Goal: Information Seeking & Learning: Learn about a topic

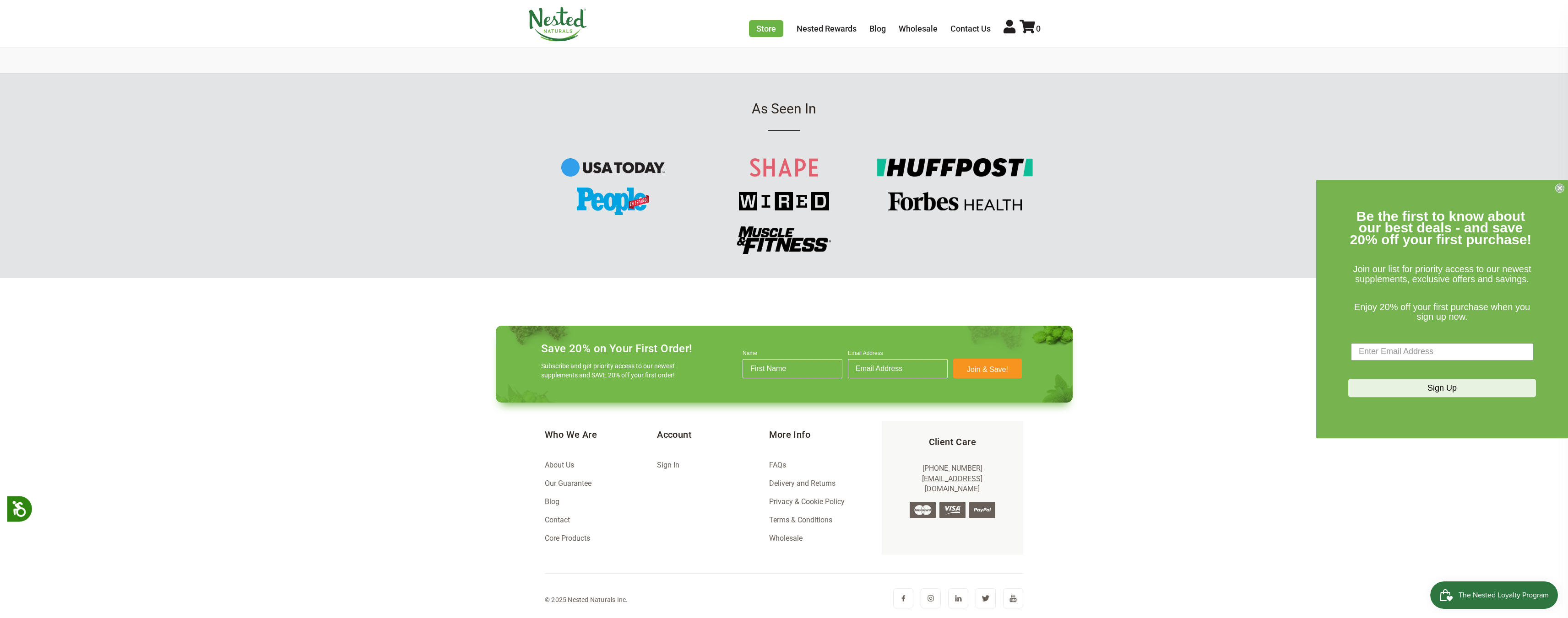
scroll to position [0, 322]
click at [559, 464] on link "About Us" at bounding box center [559, 465] width 29 height 9
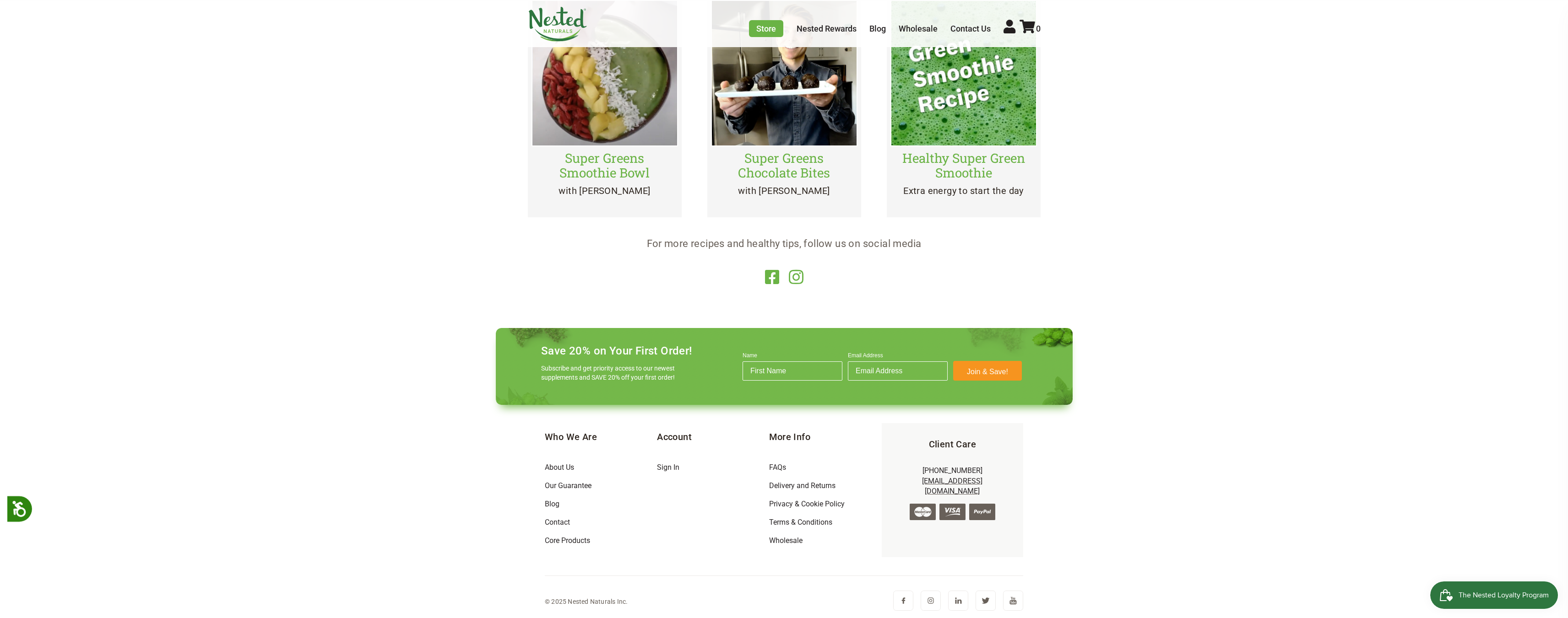
scroll to position [2614, 0]
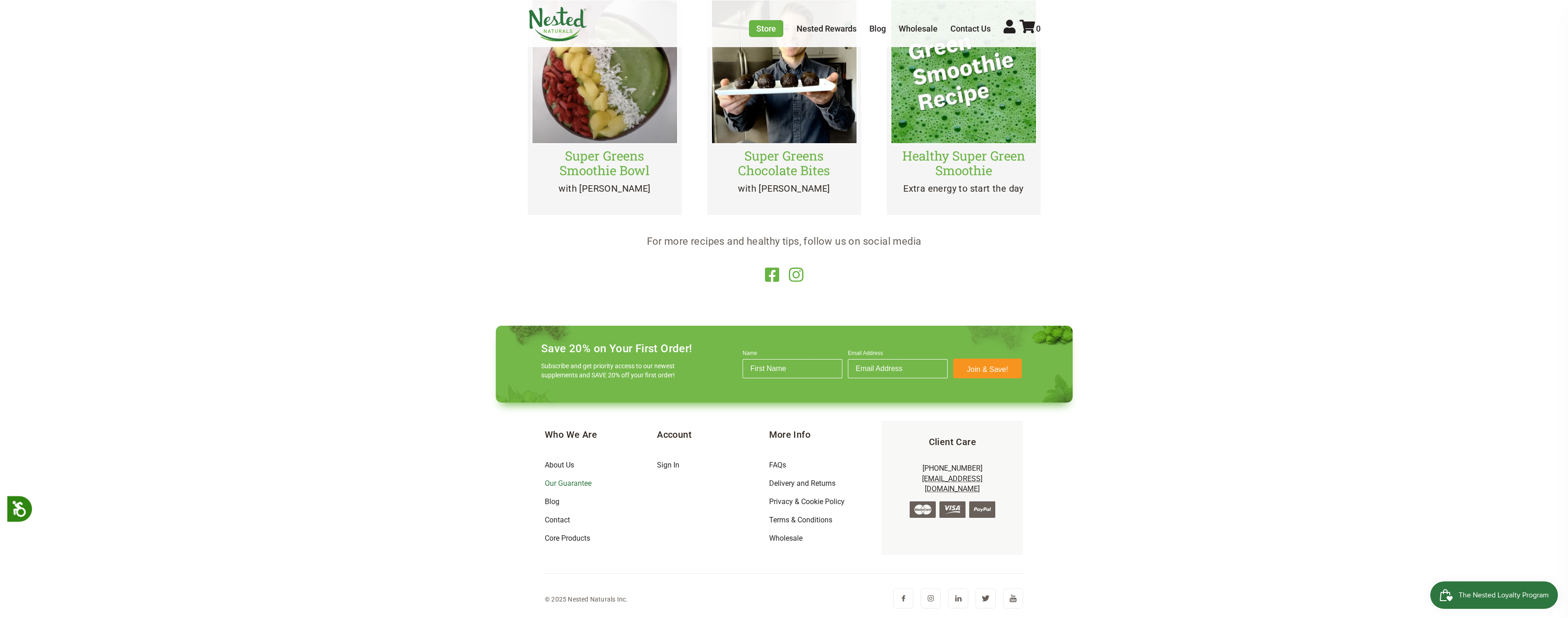
click at [581, 481] on link "Our Guarantee" at bounding box center [568, 483] width 47 height 9
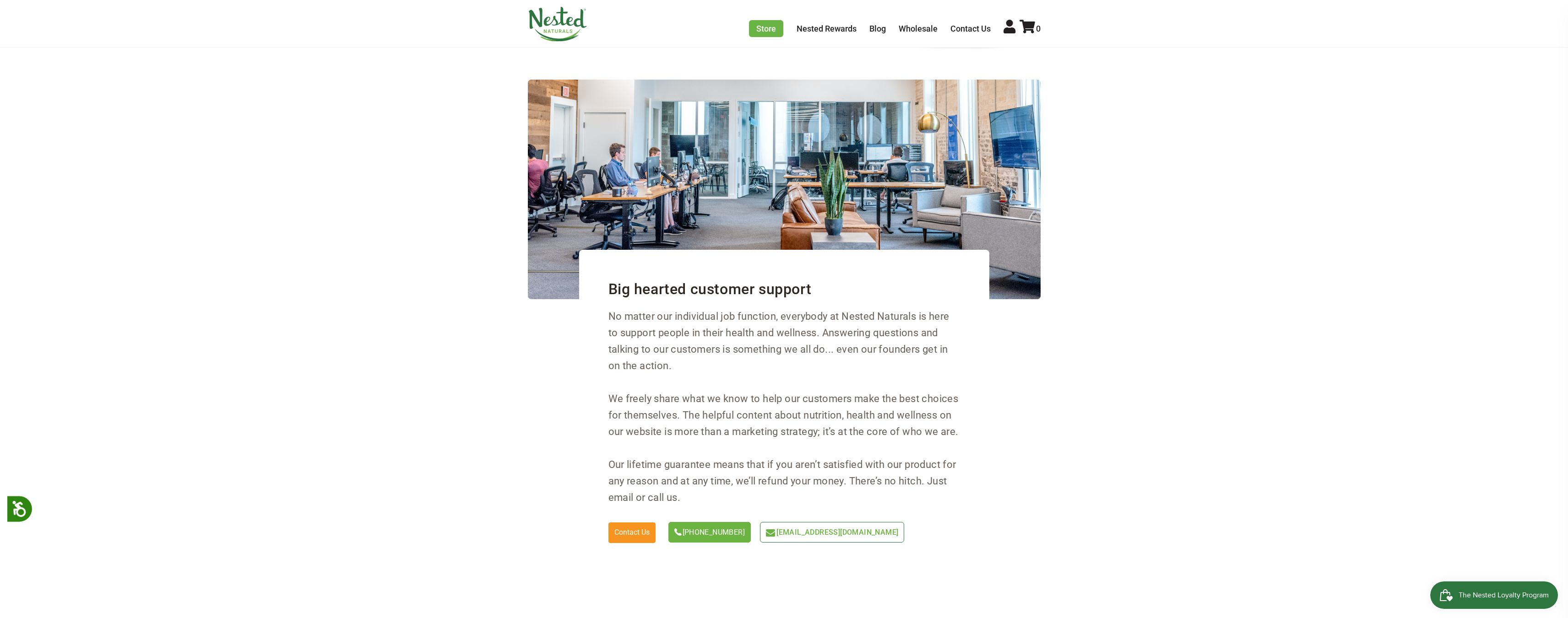
scroll to position [2467, 0]
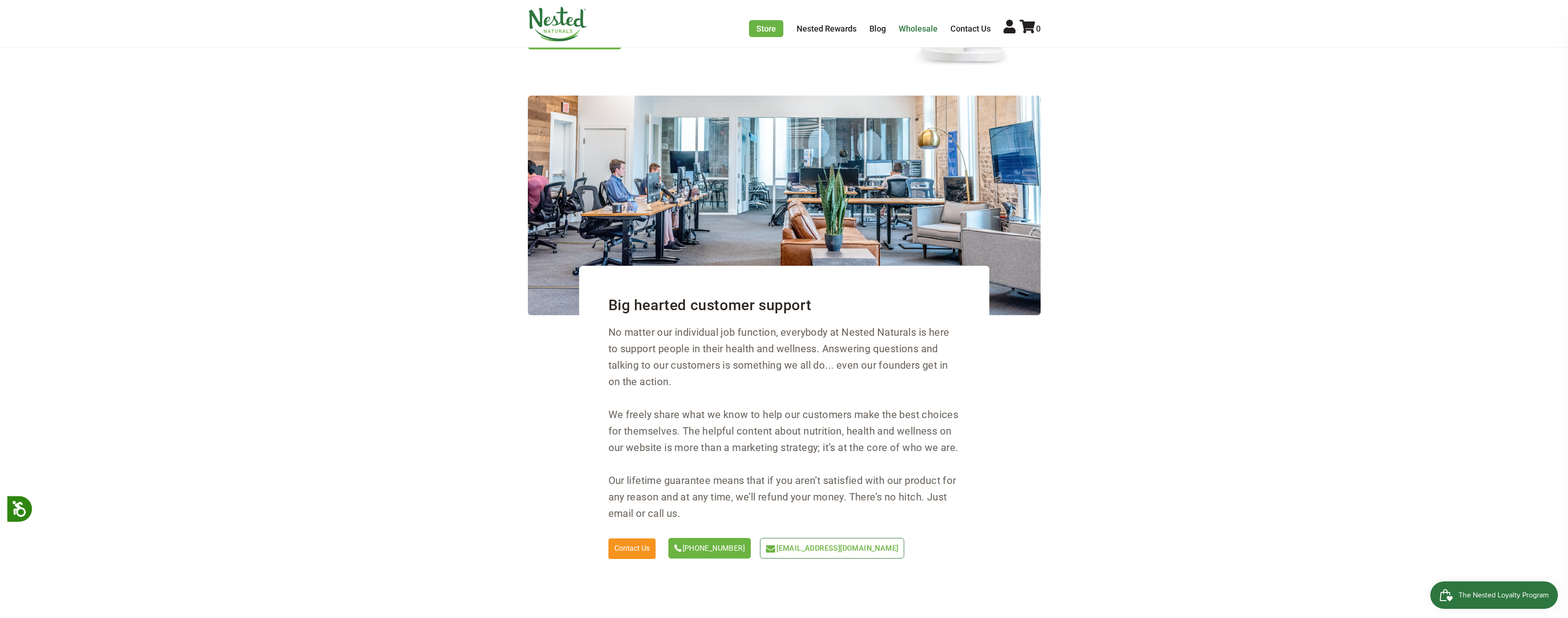
click at [928, 32] on link "Wholesale" at bounding box center [918, 29] width 39 height 10
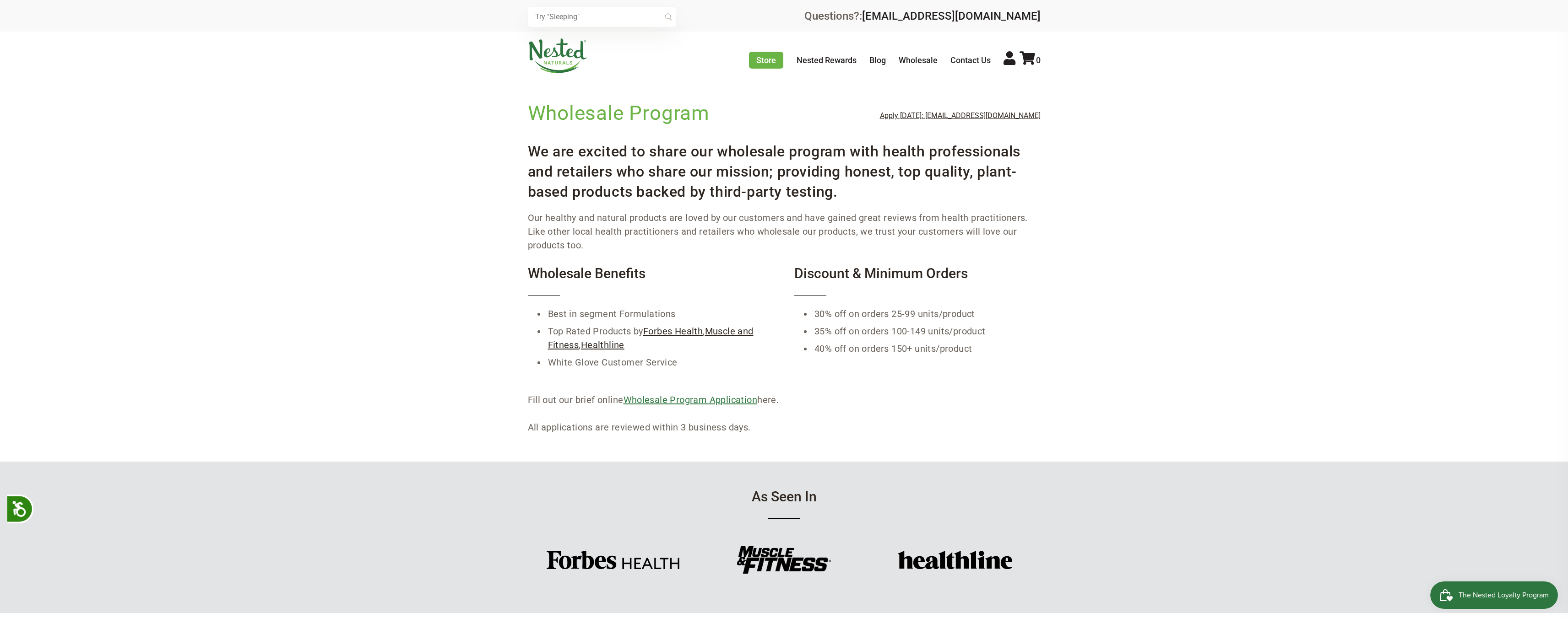
click at [735, 404] on link "Wholesale Program Application" at bounding box center [690, 400] width 134 height 11
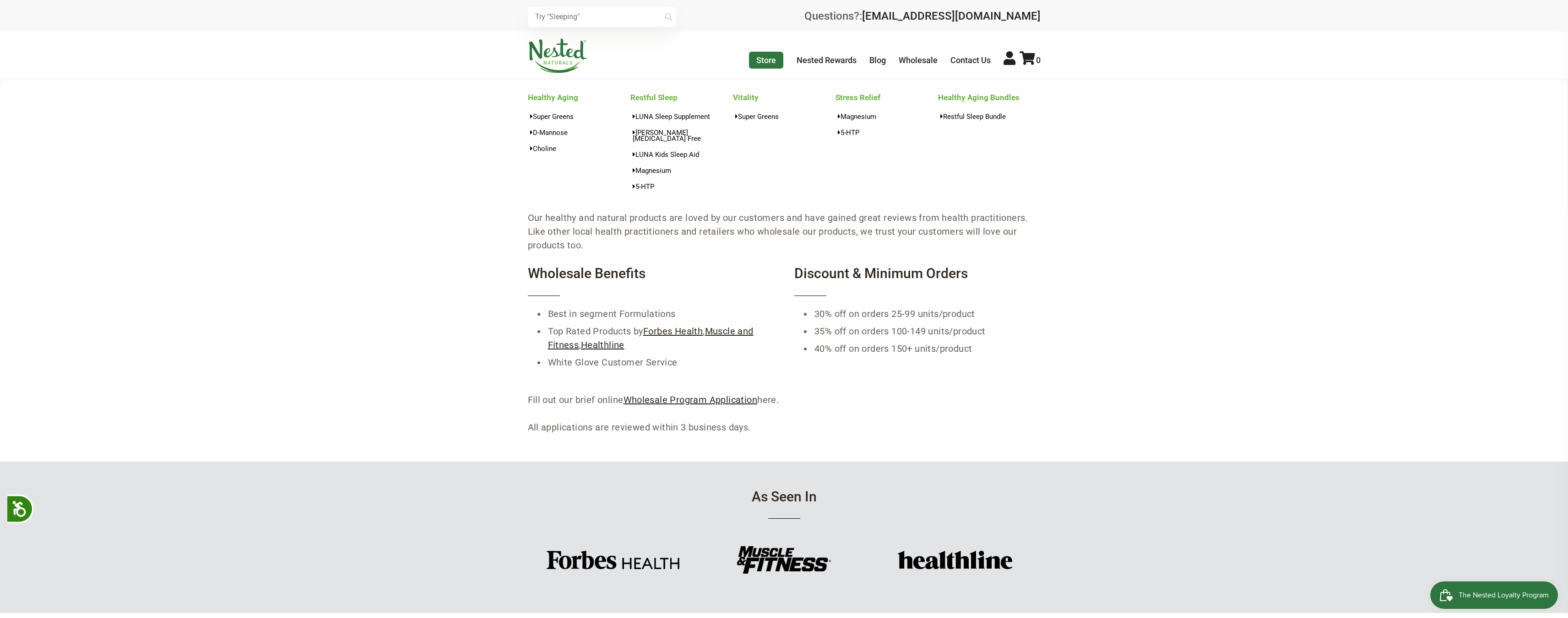
click at [765, 61] on link "Store" at bounding box center [766, 60] width 34 height 17
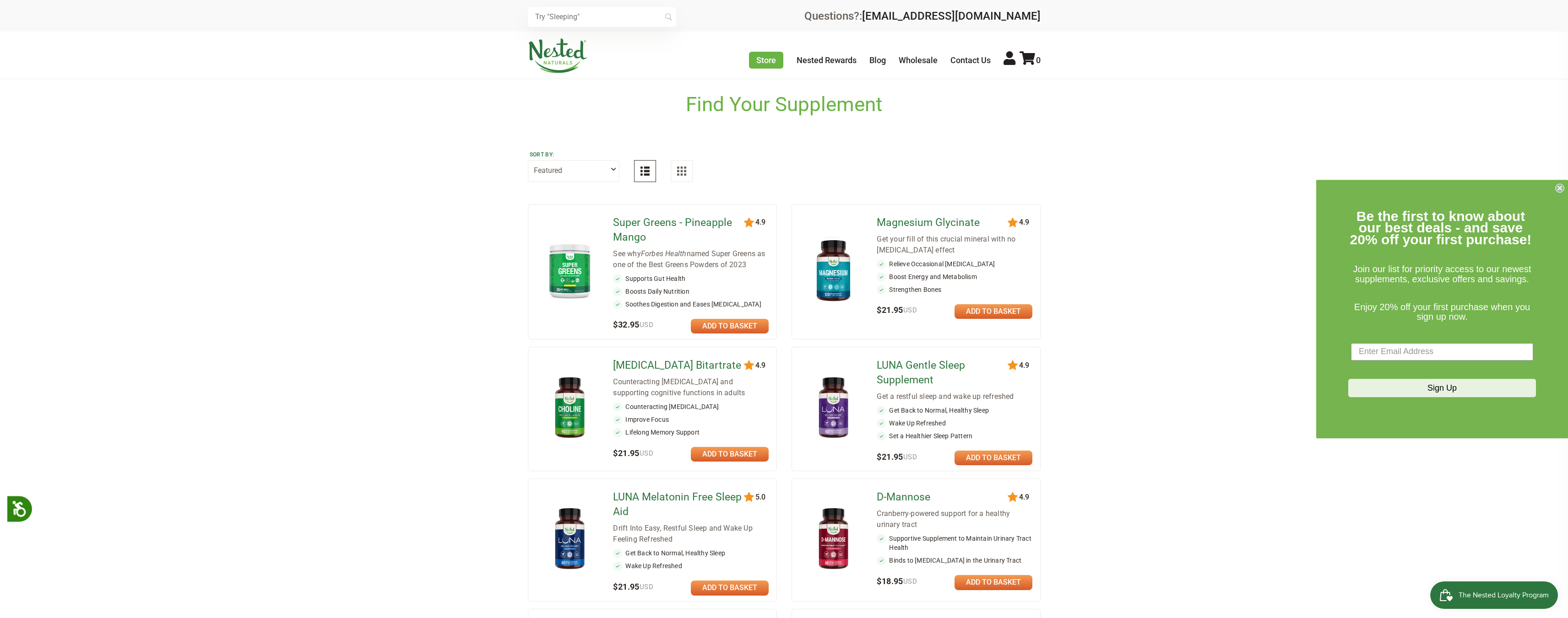
click at [838, 270] on img at bounding box center [833, 270] width 54 height 70
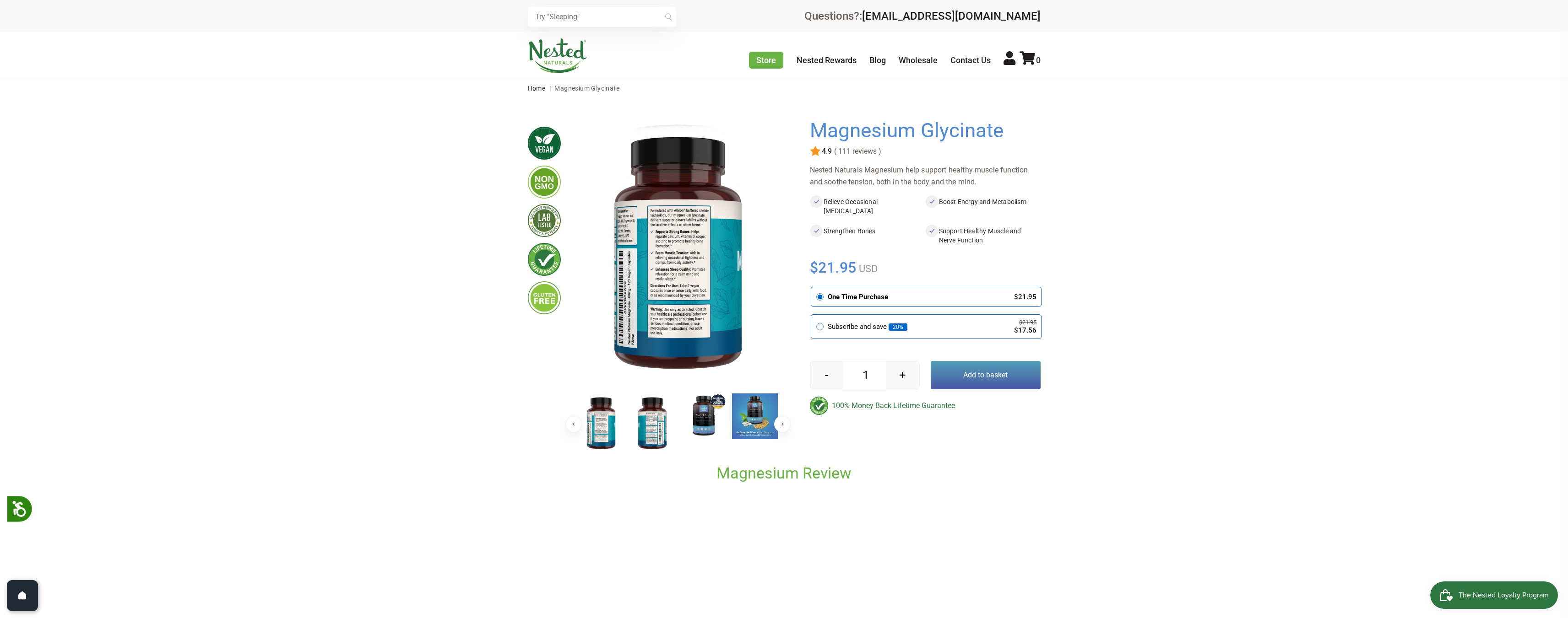
click at [657, 357] on img at bounding box center [677, 252] width 205 height 266
click at [647, 424] on img at bounding box center [652, 423] width 46 height 60
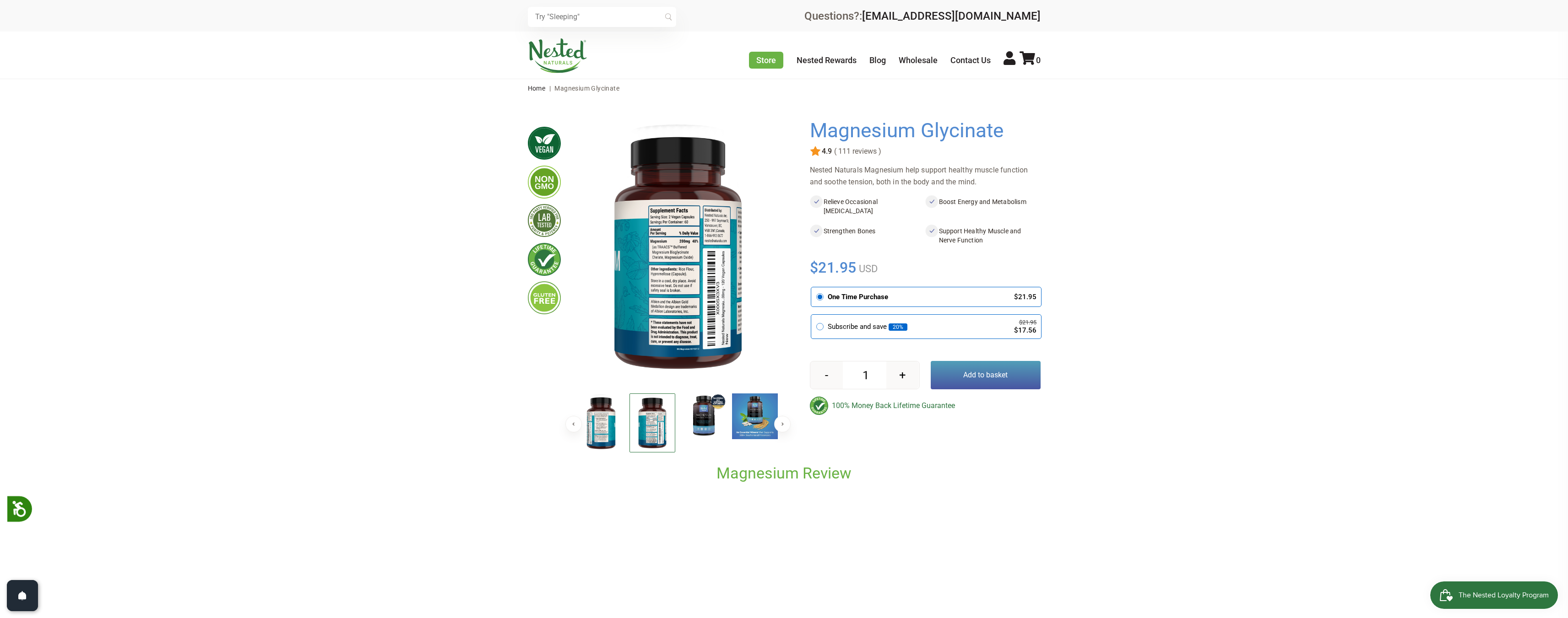
click at [612, 423] on img at bounding box center [601, 423] width 46 height 60
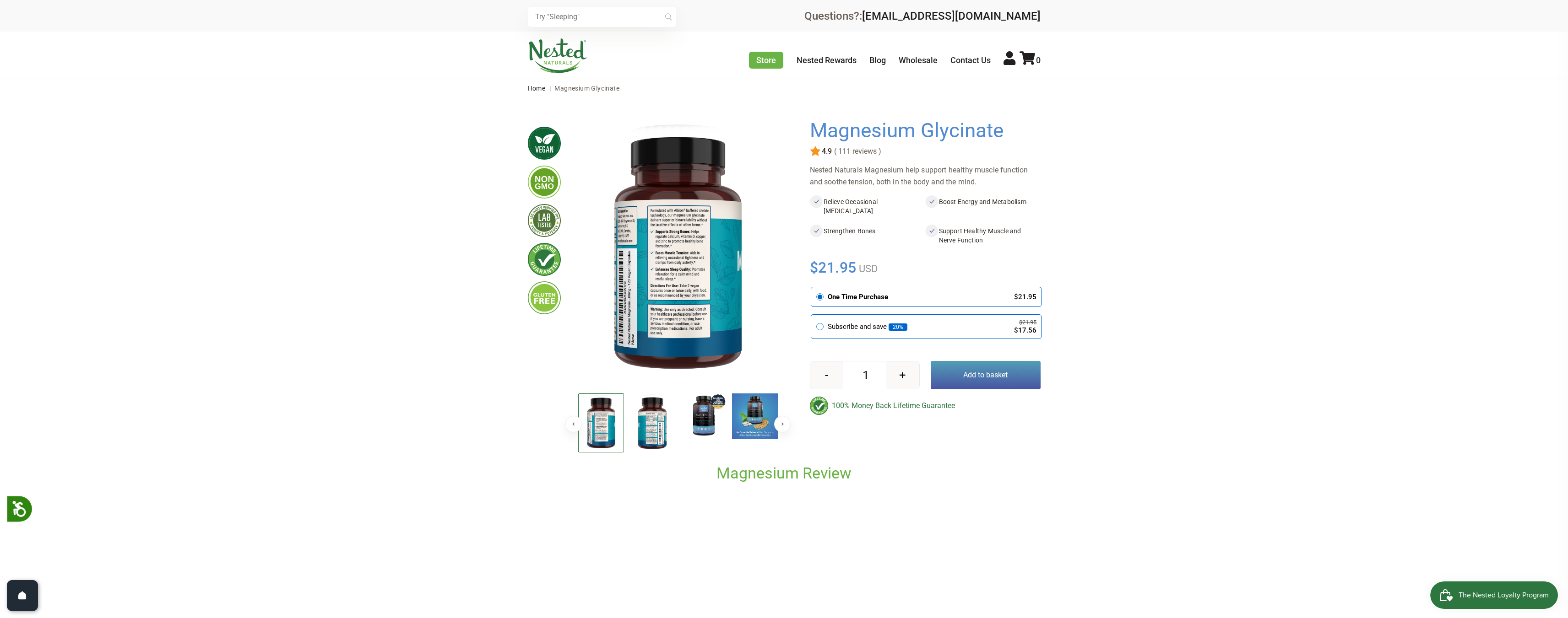
click at [645, 423] on img at bounding box center [652, 423] width 46 height 60
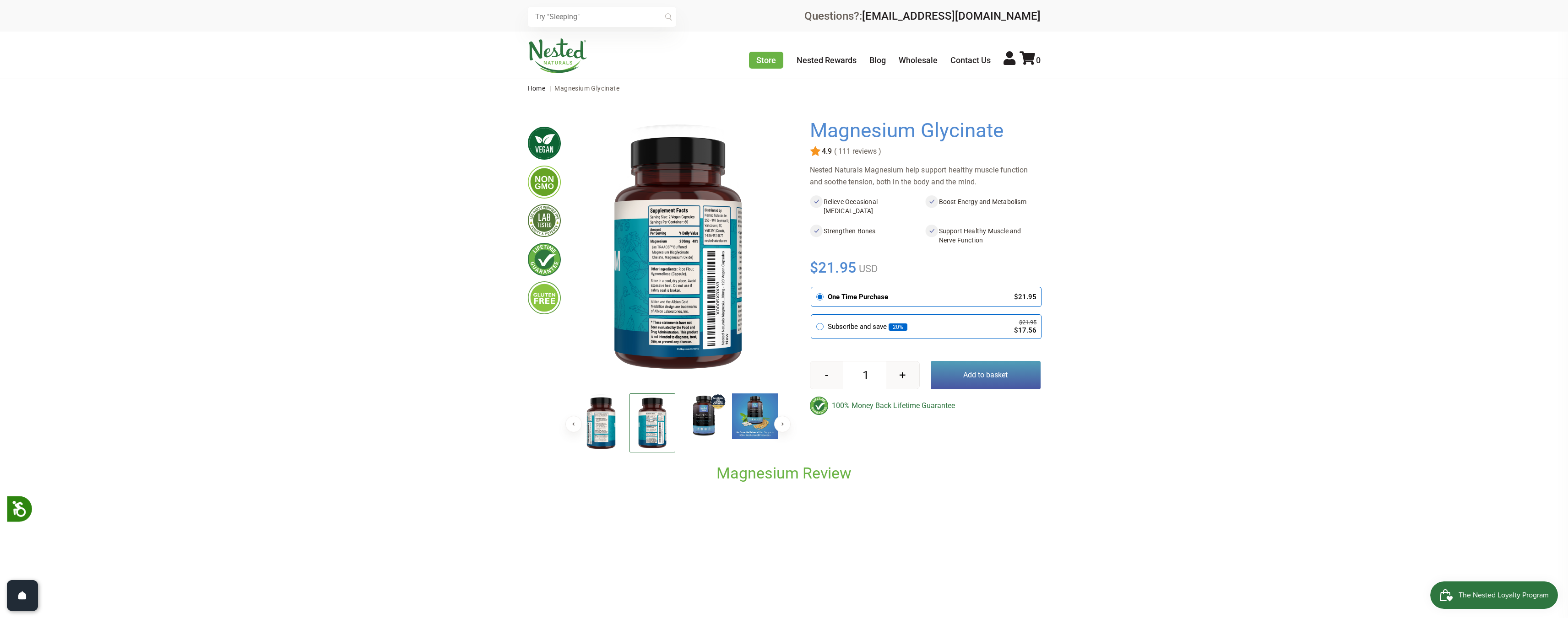
click at [648, 420] on img at bounding box center [652, 423] width 46 height 59
click at [715, 420] on img at bounding box center [703, 416] width 46 height 46
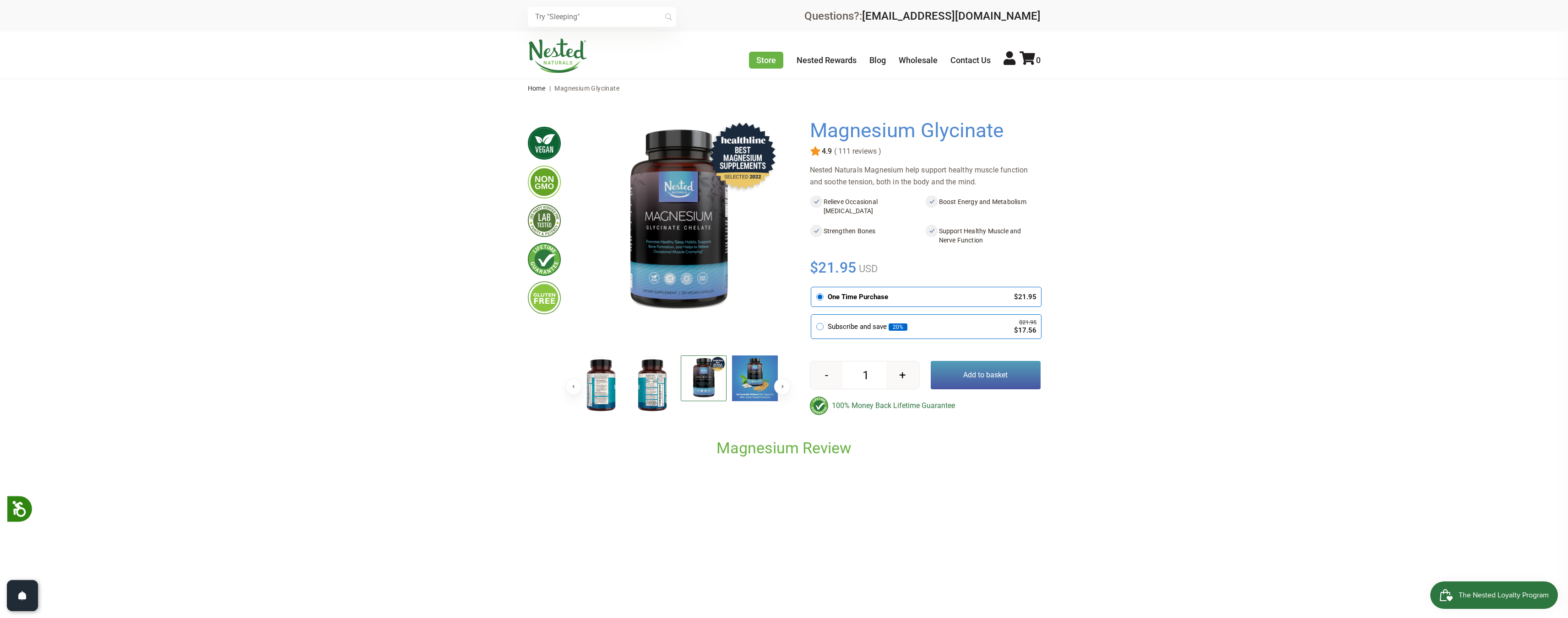
click at [740, 396] on img at bounding box center [755, 378] width 46 height 46
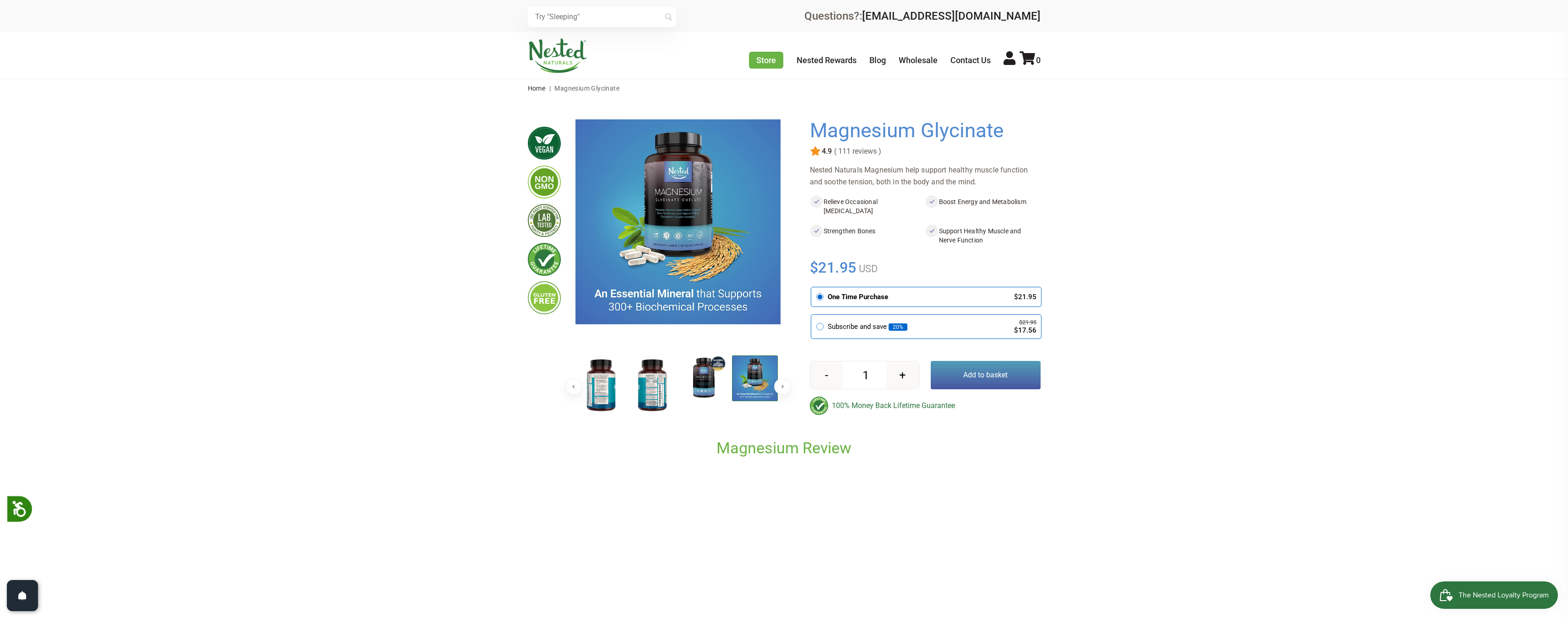
click at [705, 383] on img at bounding box center [703, 378] width 46 height 46
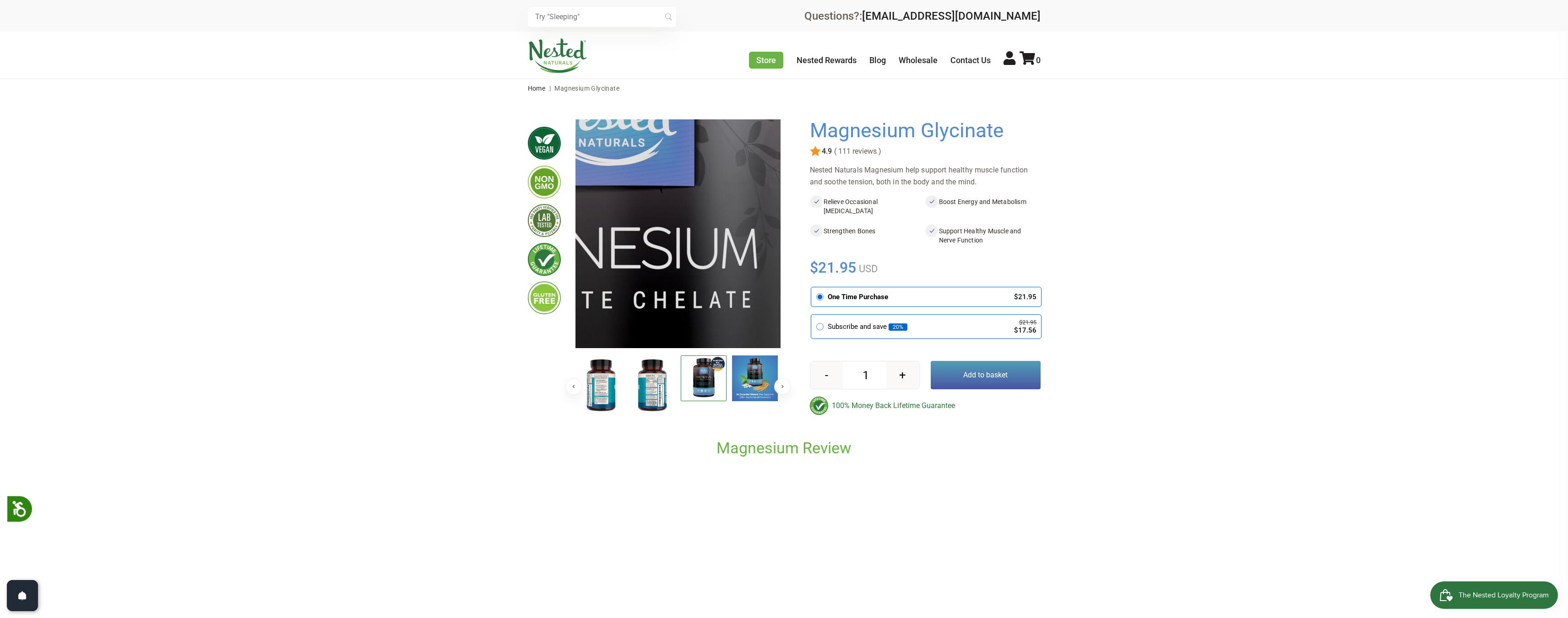
click at [699, 221] on img at bounding box center [606, 274] width 915 height 915
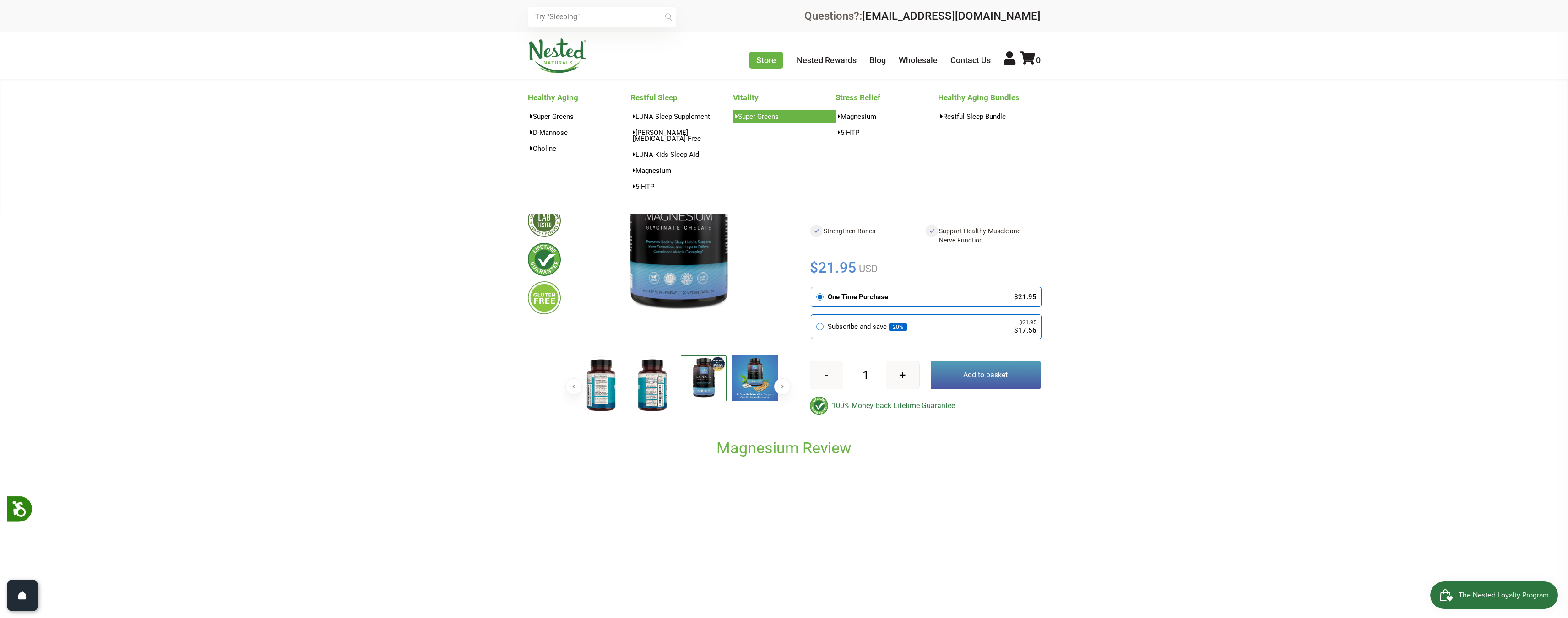
click at [747, 114] on link "Super Greens" at bounding box center [784, 117] width 102 height 13
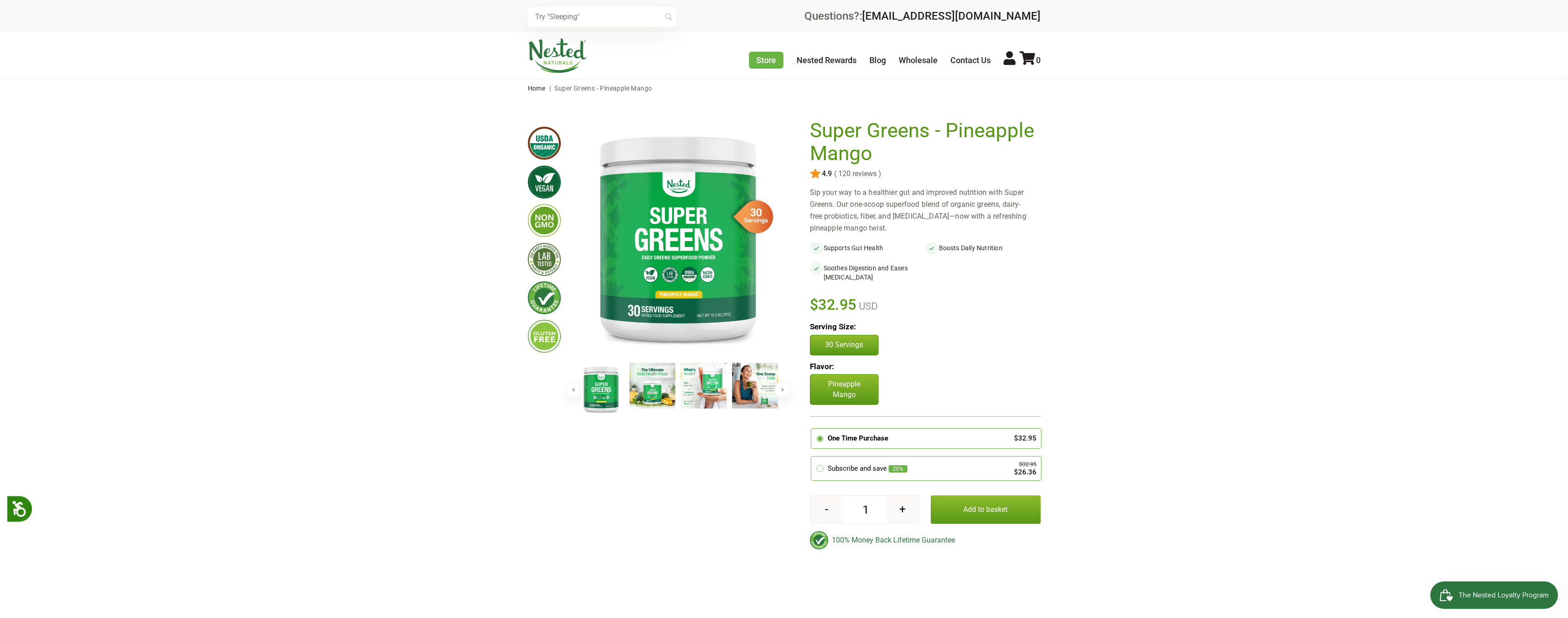
click at [756, 368] on img at bounding box center [755, 385] width 46 height 46
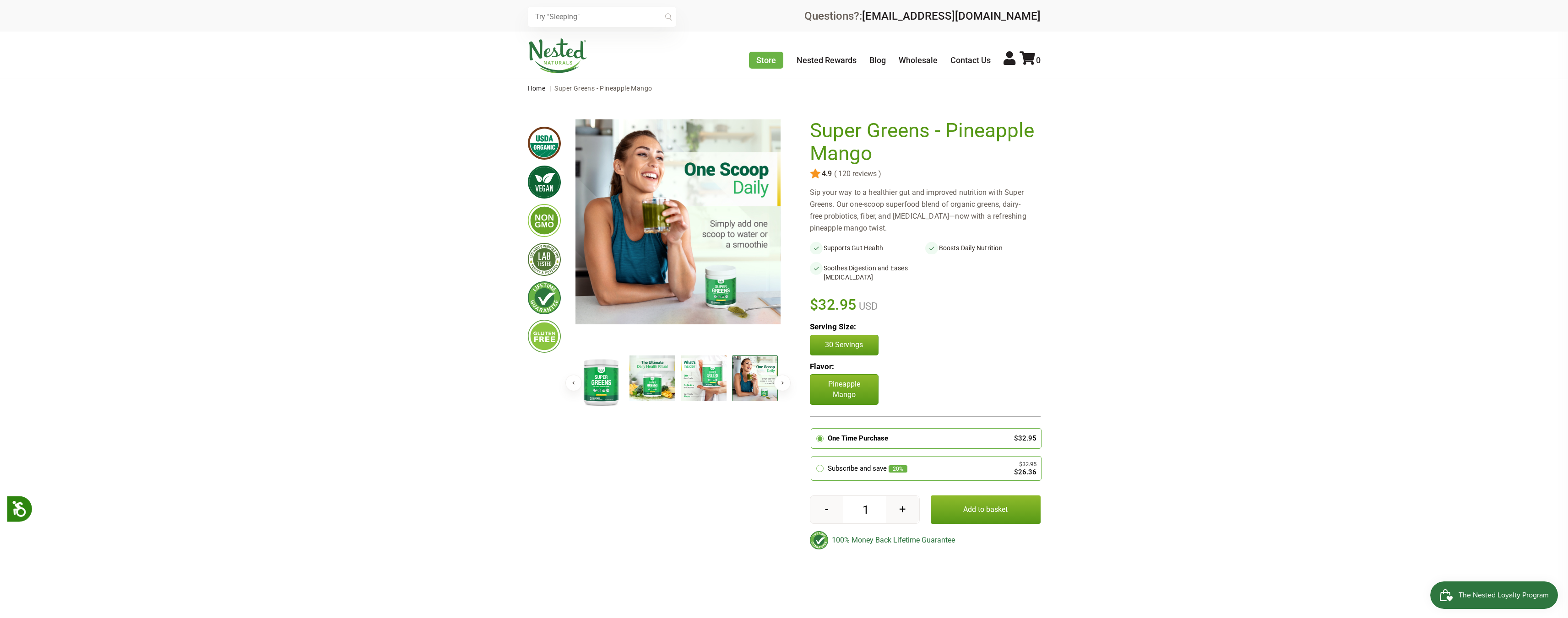
click at [718, 373] on img at bounding box center [703, 378] width 46 height 46
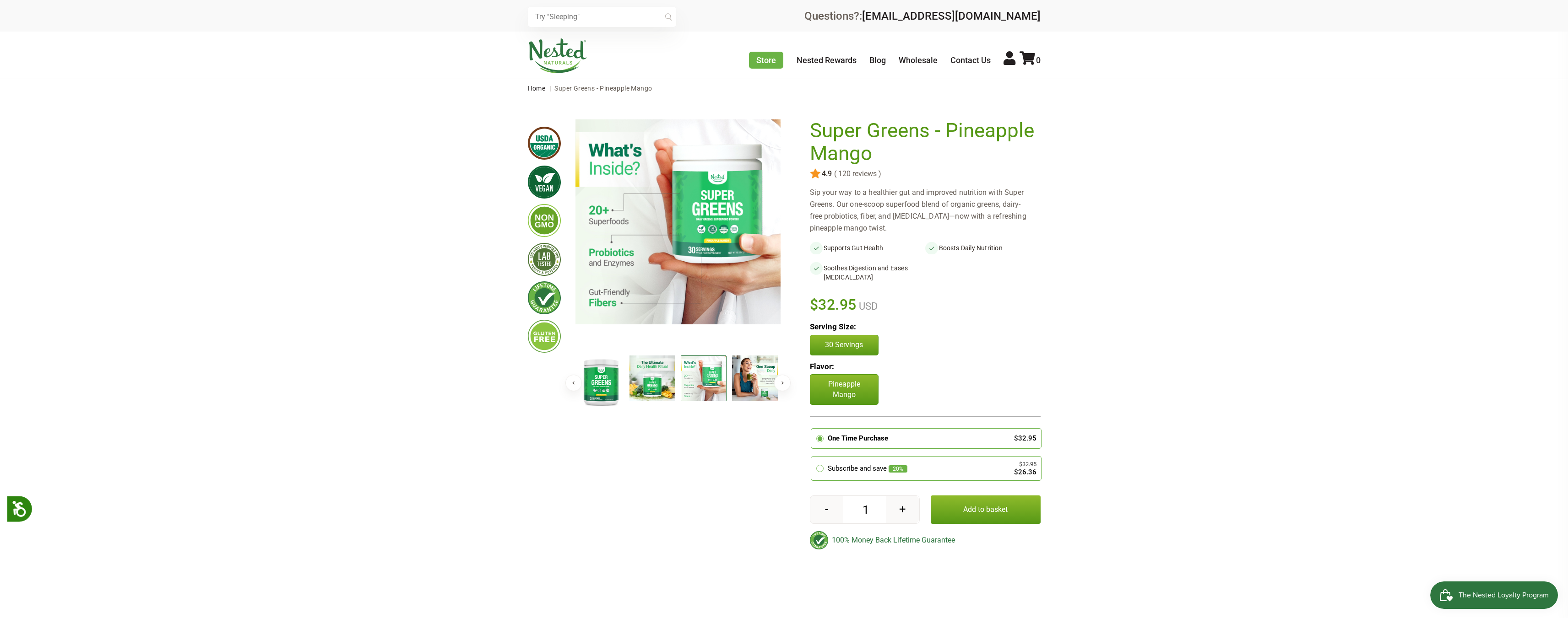
click at [664, 381] on img at bounding box center [652, 378] width 46 height 46
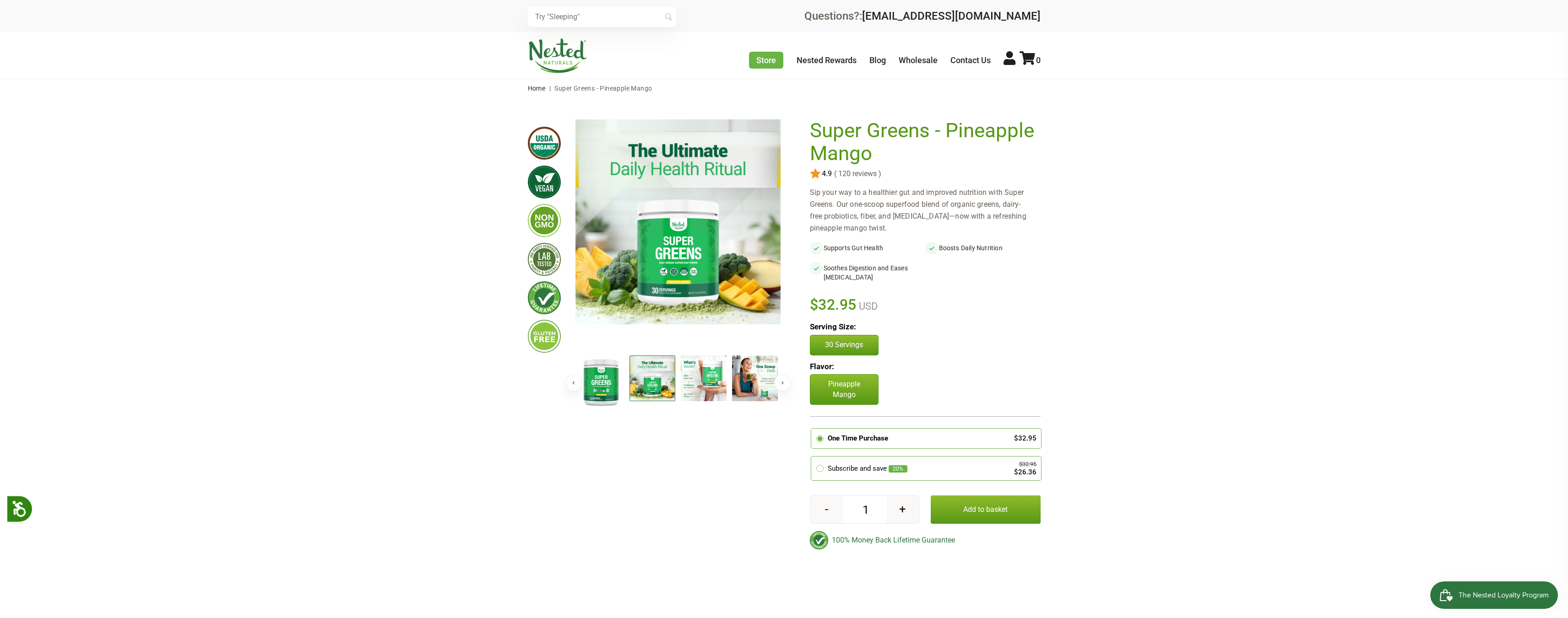
click at [614, 381] on img at bounding box center [601, 381] width 46 height 52
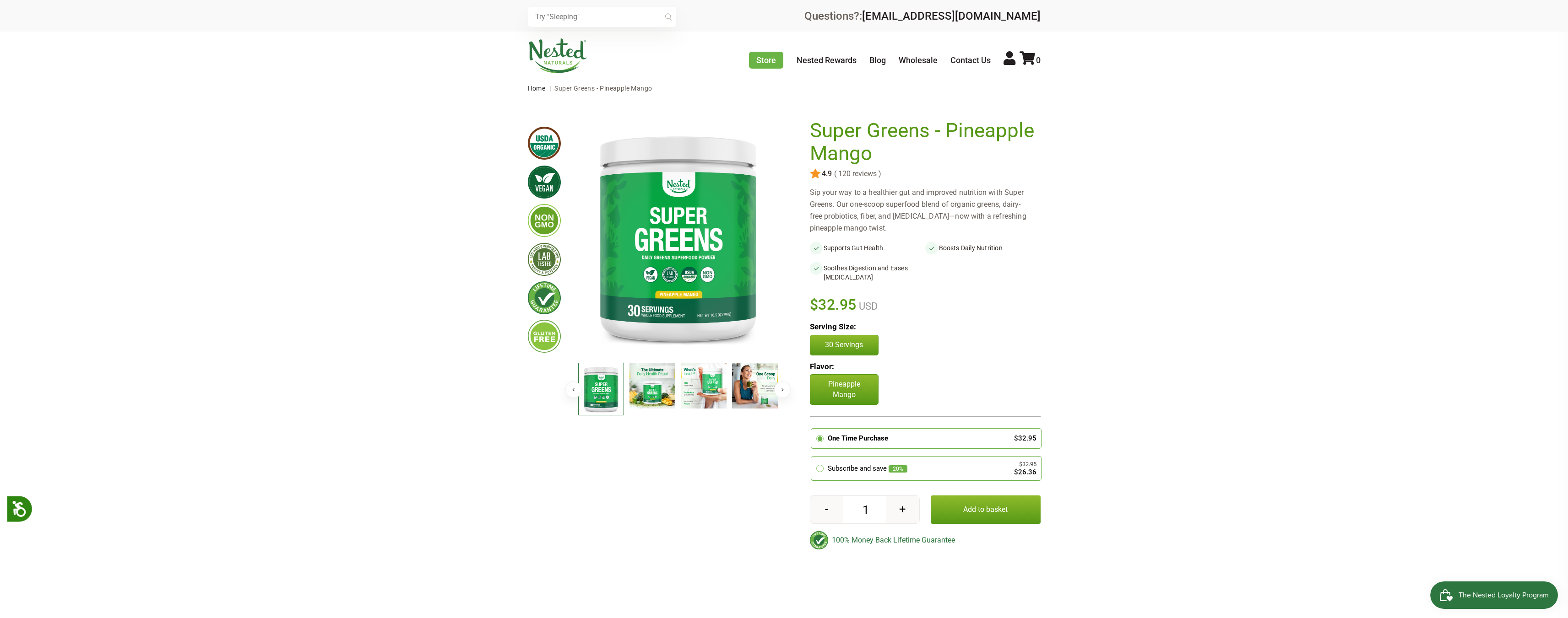
click at [653, 380] on img at bounding box center [652, 385] width 46 height 46
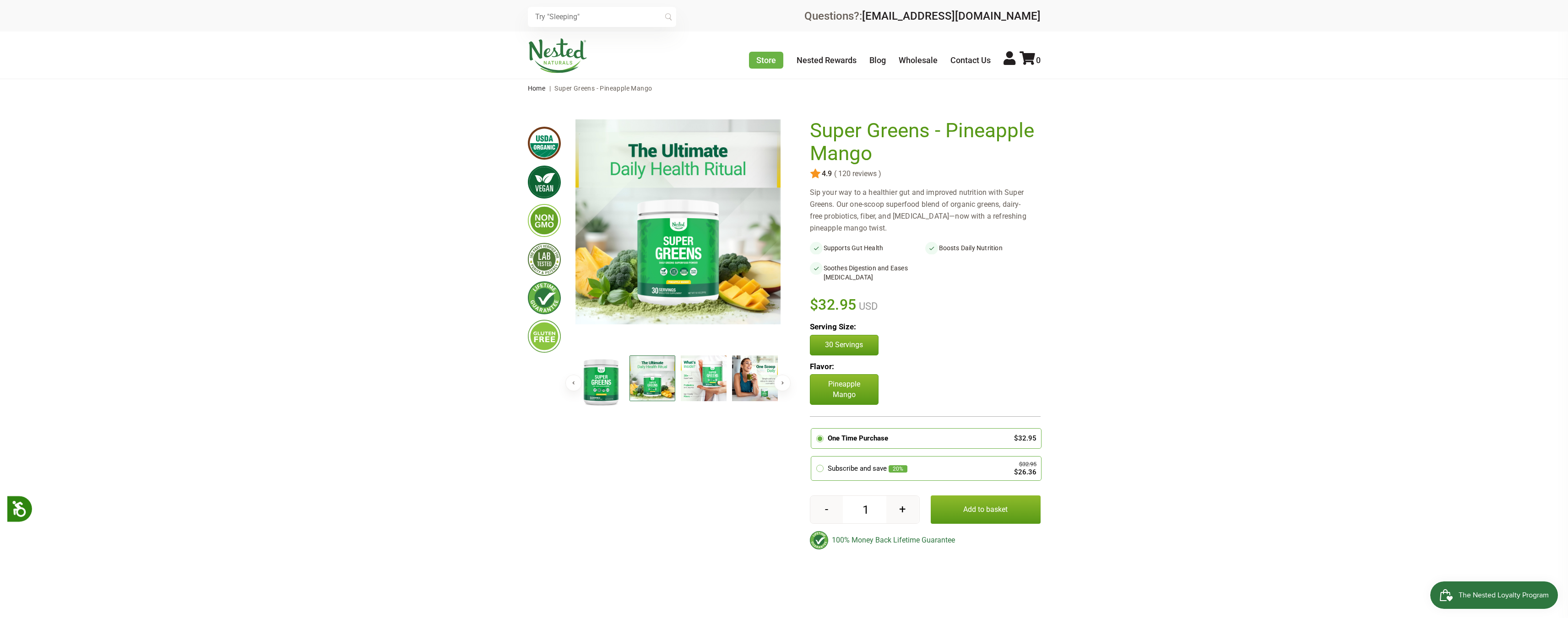
click at [705, 378] on img at bounding box center [703, 378] width 46 height 46
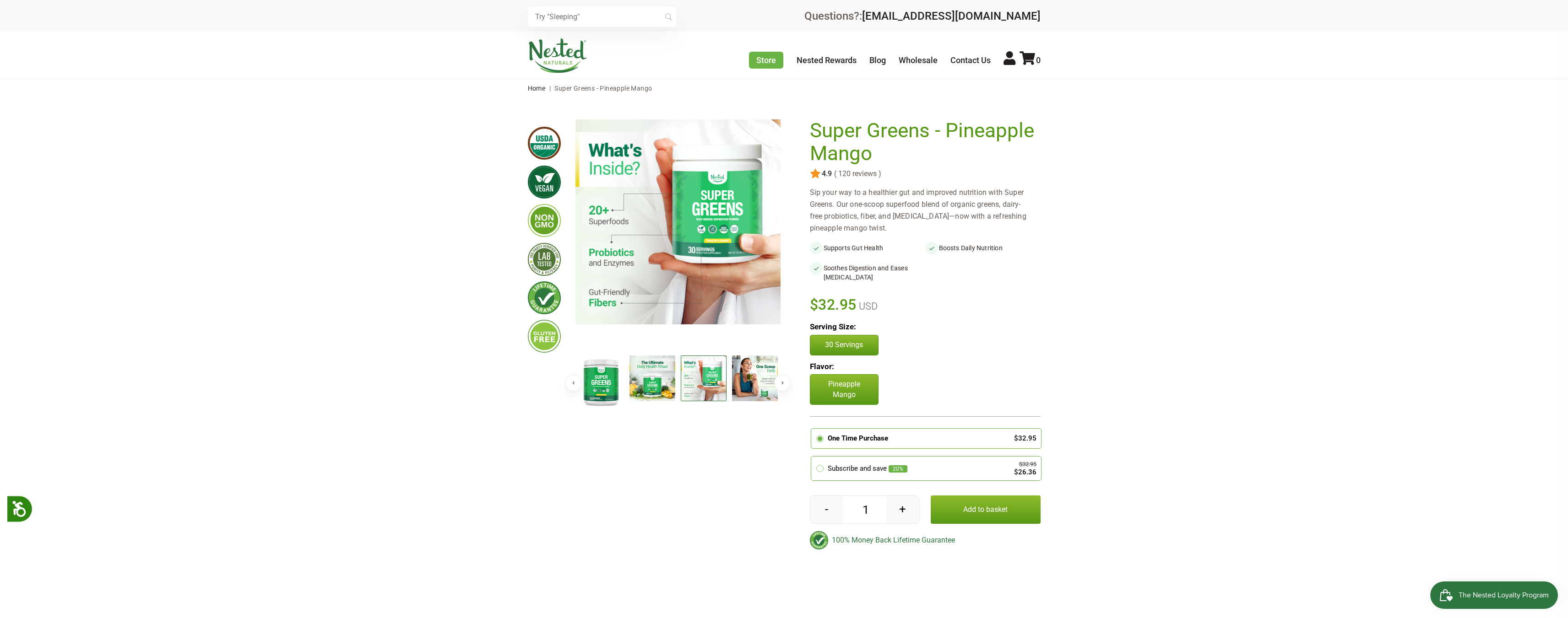
click at [740, 370] on img at bounding box center [755, 378] width 46 height 46
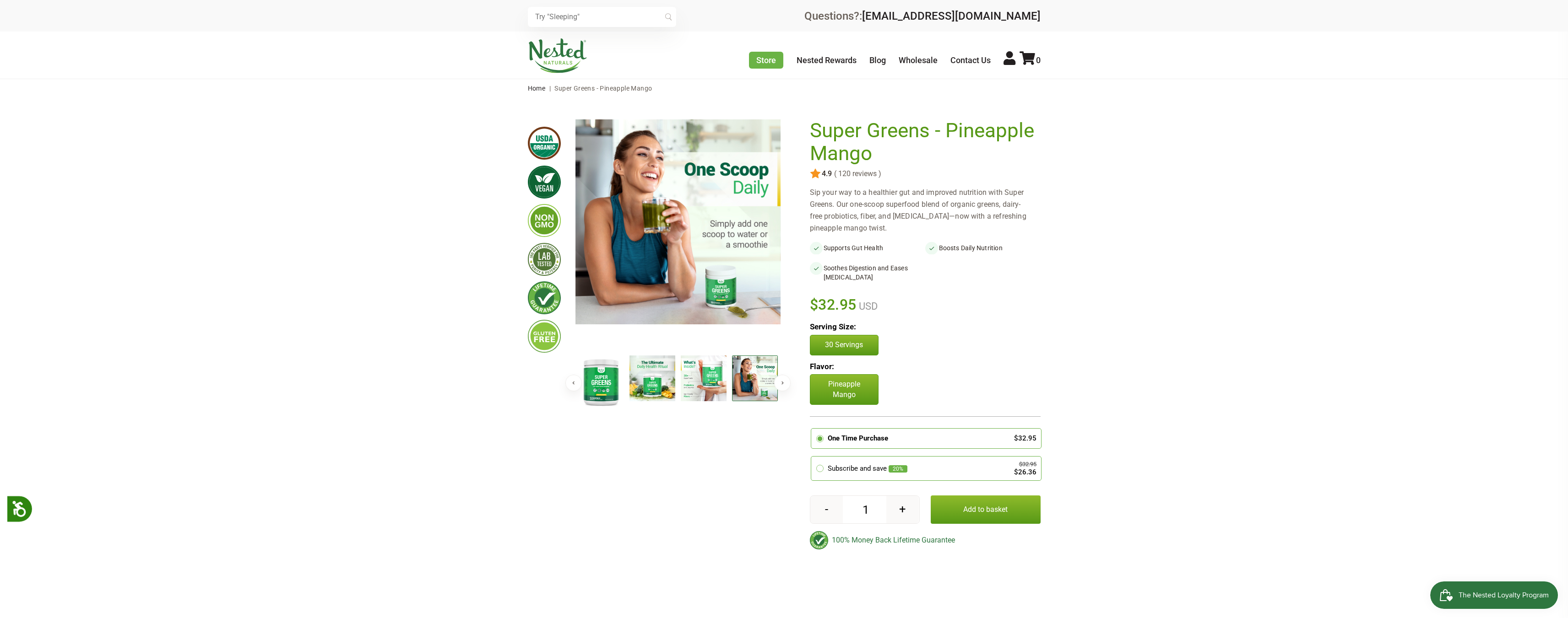
click at [647, 377] on img at bounding box center [652, 378] width 46 height 46
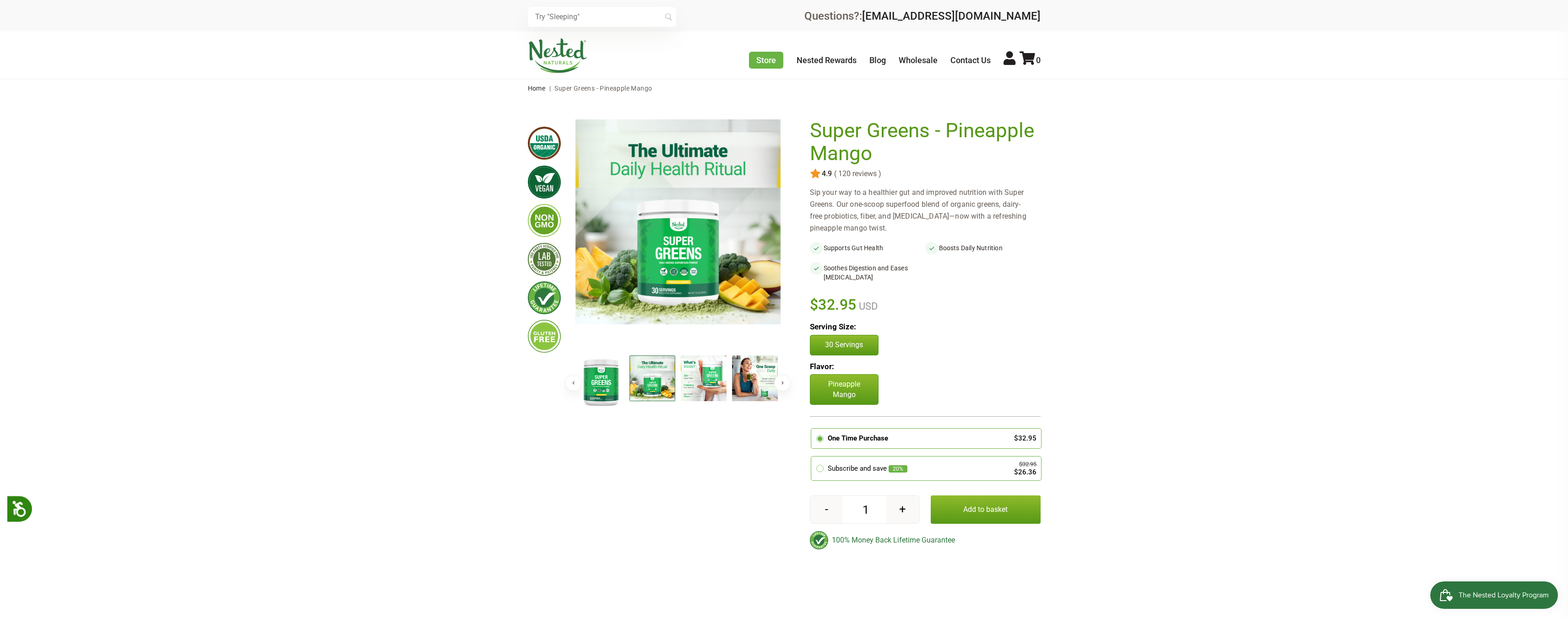
click at [593, 384] on img at bounding box center [601, 381] width 46 height 52
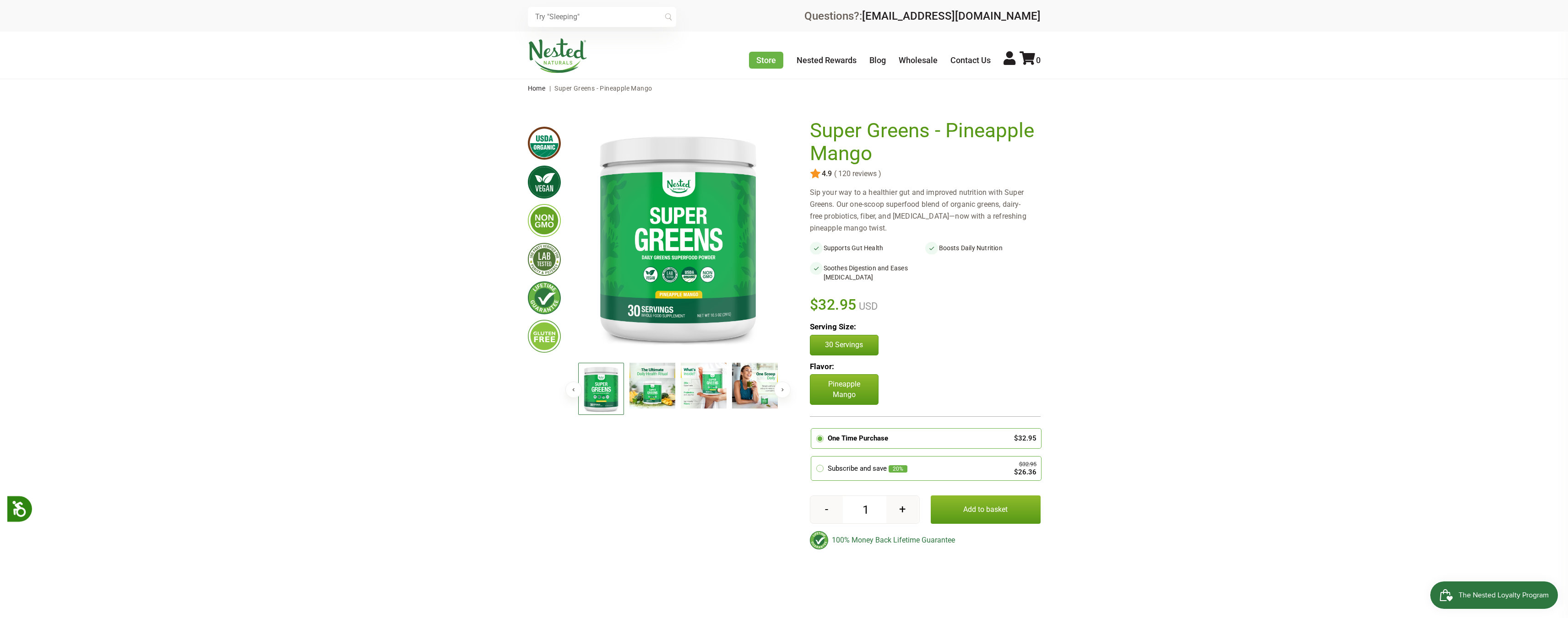
click at [571, 385] on button "Previous" at bounding box center [573, 389] width 16 height 16
click at [712, 389] on img at bounding box center [703, 389] width 46 height 52
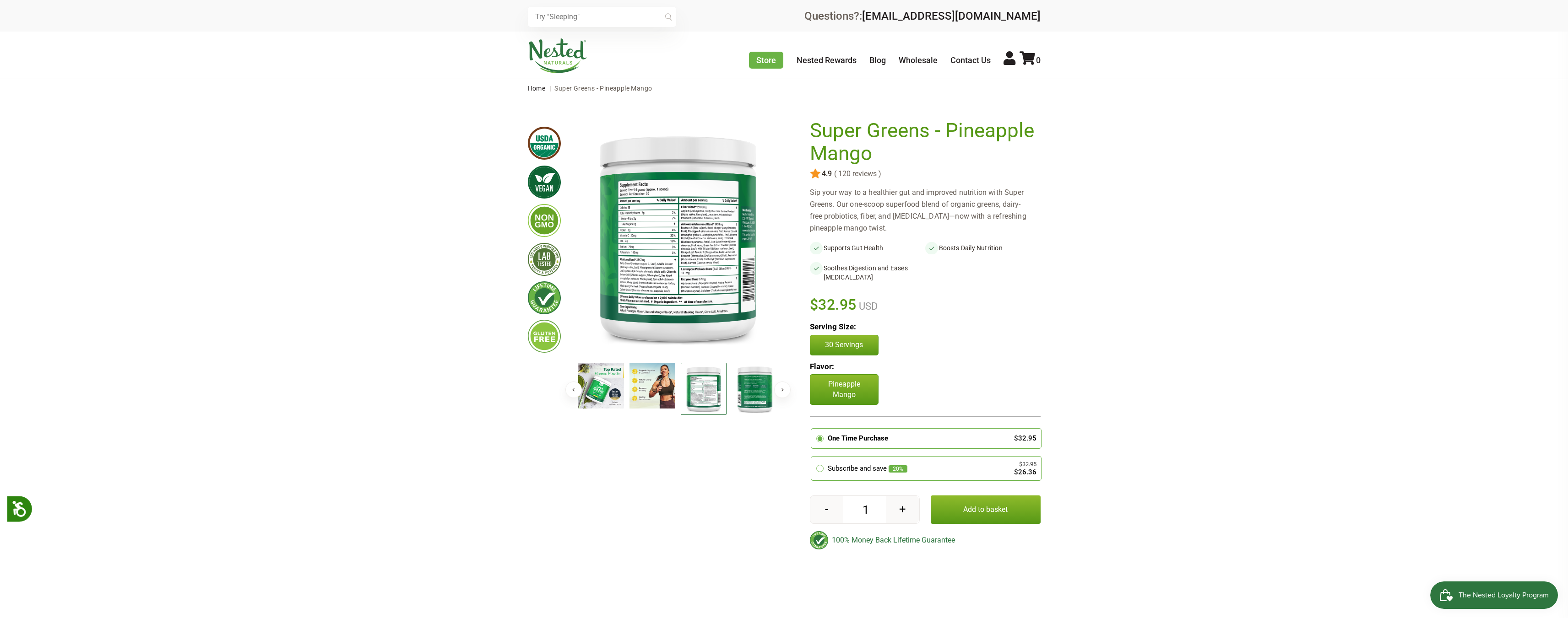
click at [628, 267] on img at bounding box center [677, 237] width 205 height 235
click at [636, 375] on img at bounding box center [652, 385] width 46 height 46
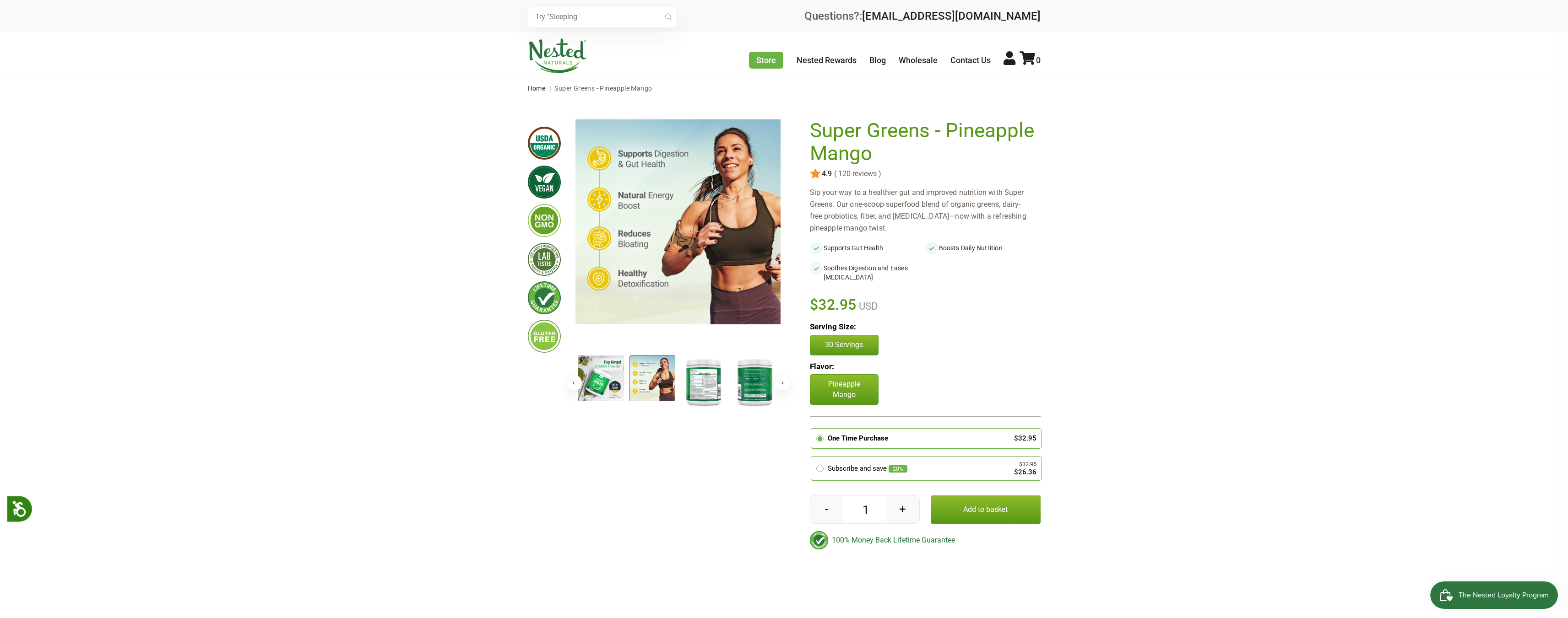
click at [607, 383] on img at bounding box center [601, 378] width 46 height 46
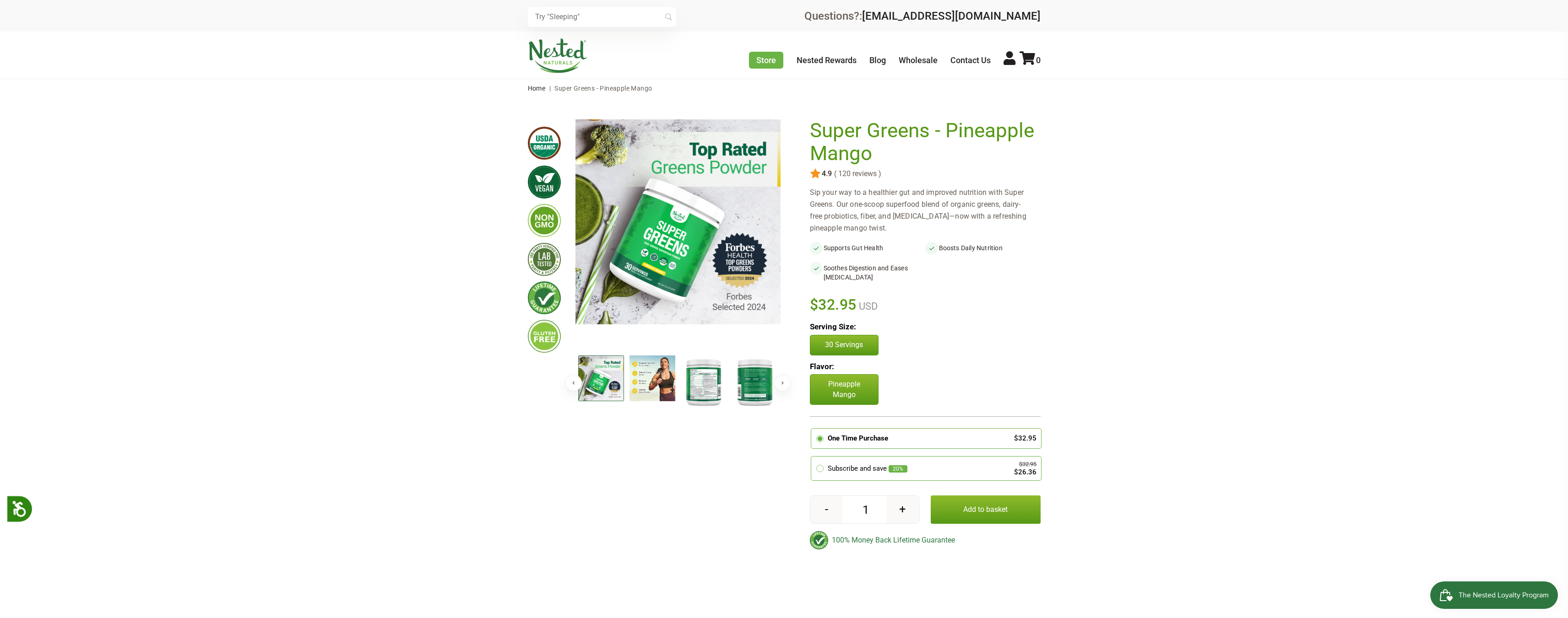
click at [695, 380] on img at bounding box center [703, 381] width 46 height 52
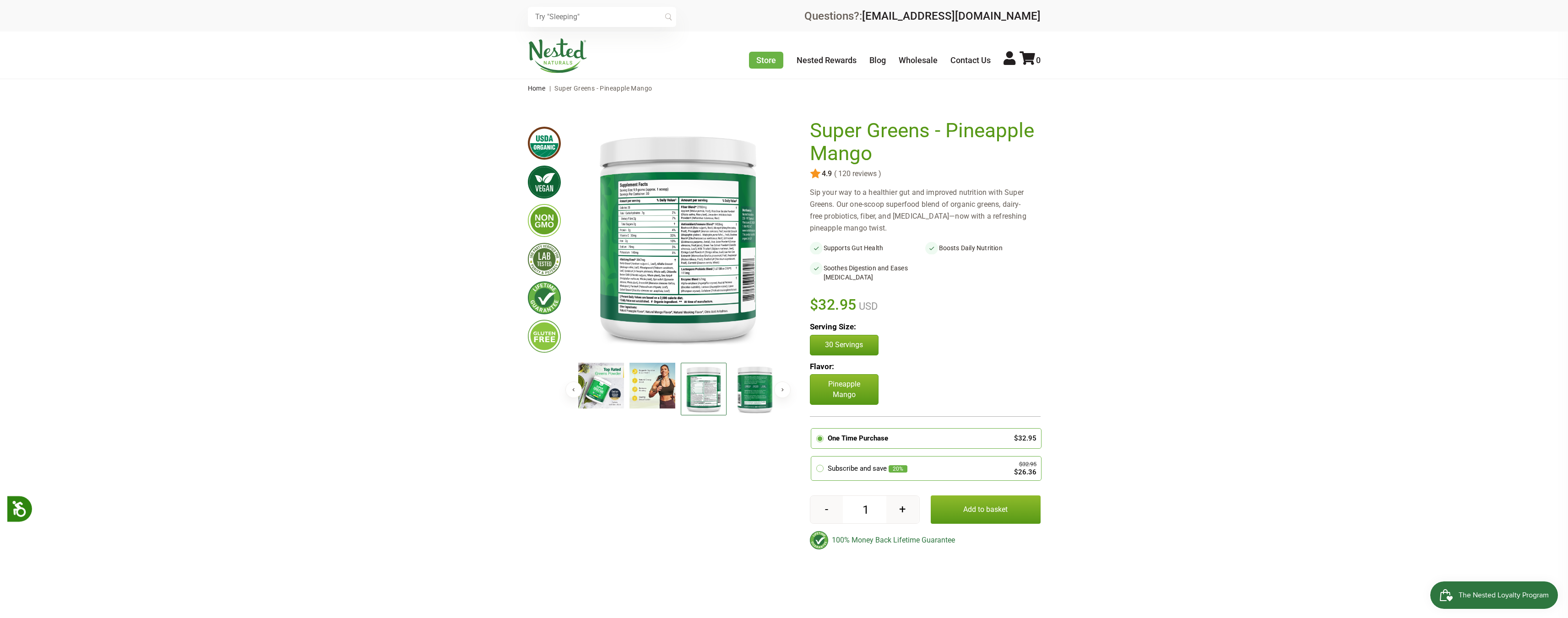
click at [752, 384] on img at bounding box center [755, 389] width 46 height 52
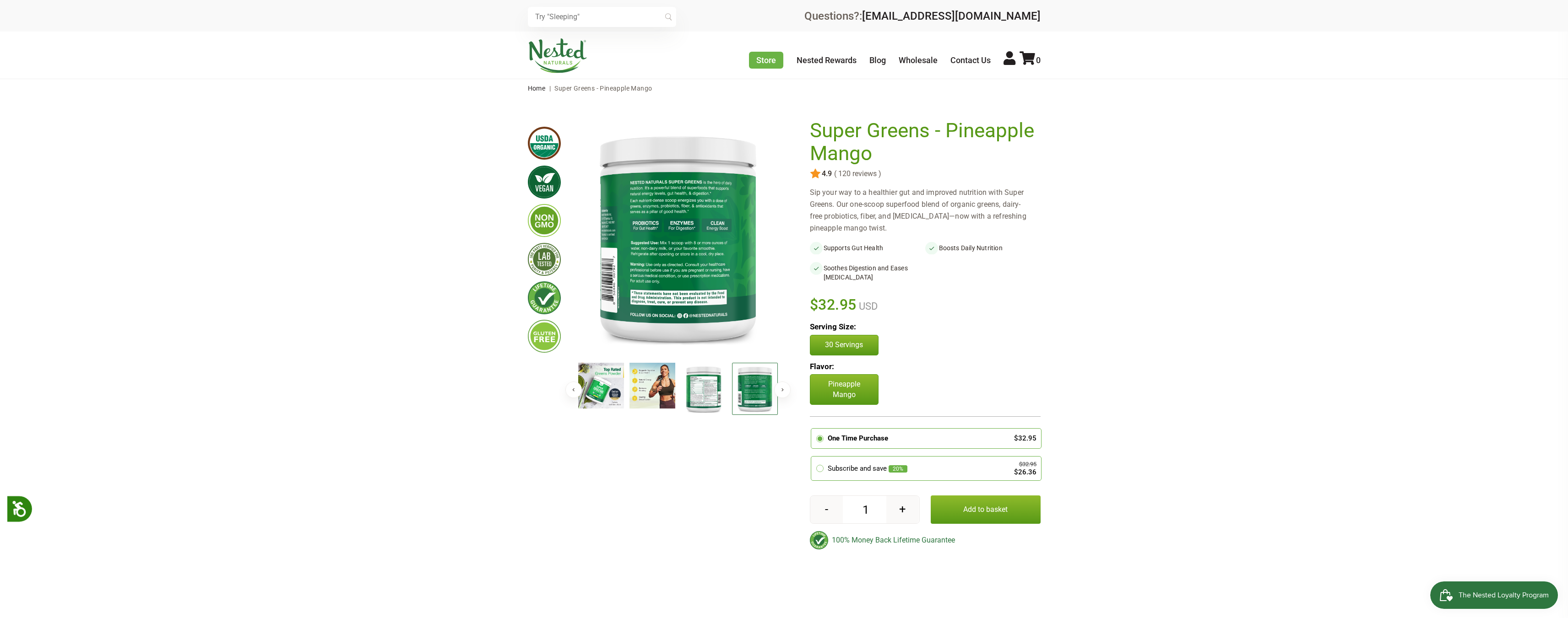
click at [779, 388] on button "Next" at bounding box center [782, 389] width 16 height 16
click at [761, 389] on img at bounding box center [755, 385] width 46 height 46
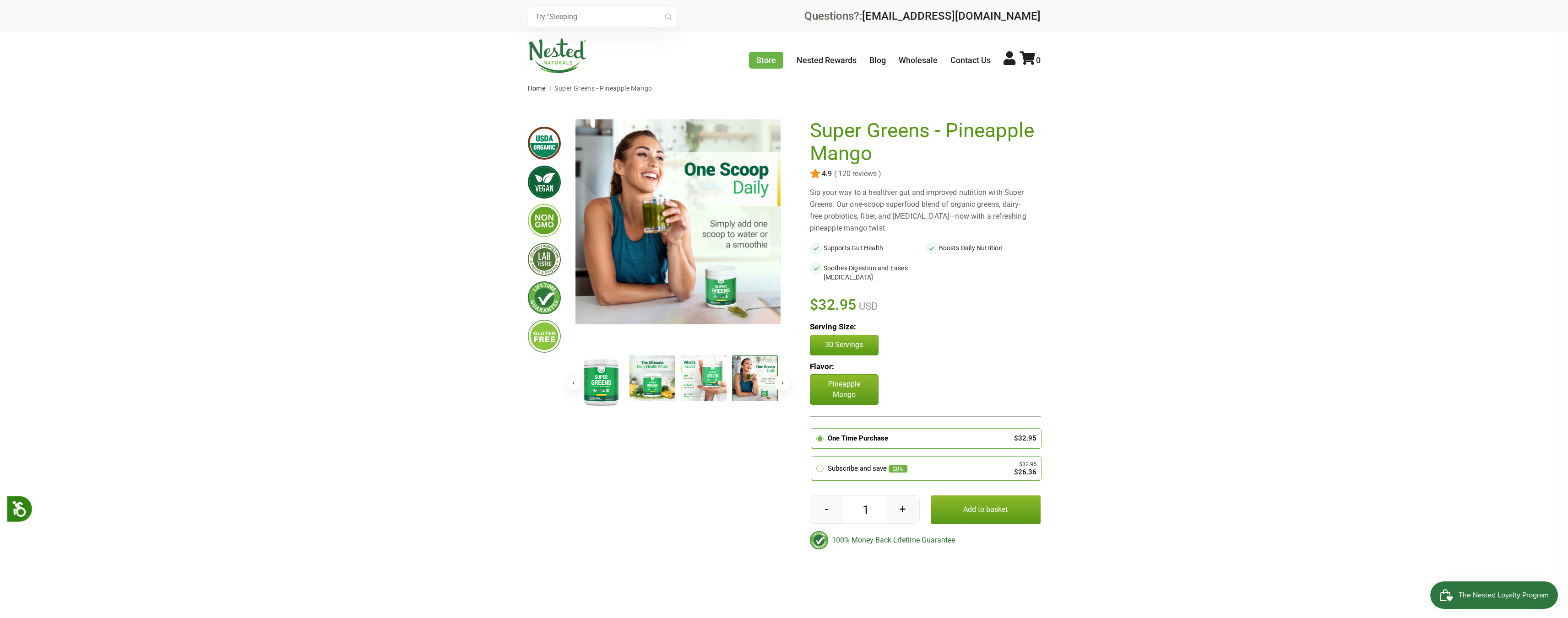
click at [777, 384] on button "Next" at bounding box center [782, 383] width 16 height 16
click at [682, 443] on div "Previous Next" at bounding box center [677, 341] width 205 height 444
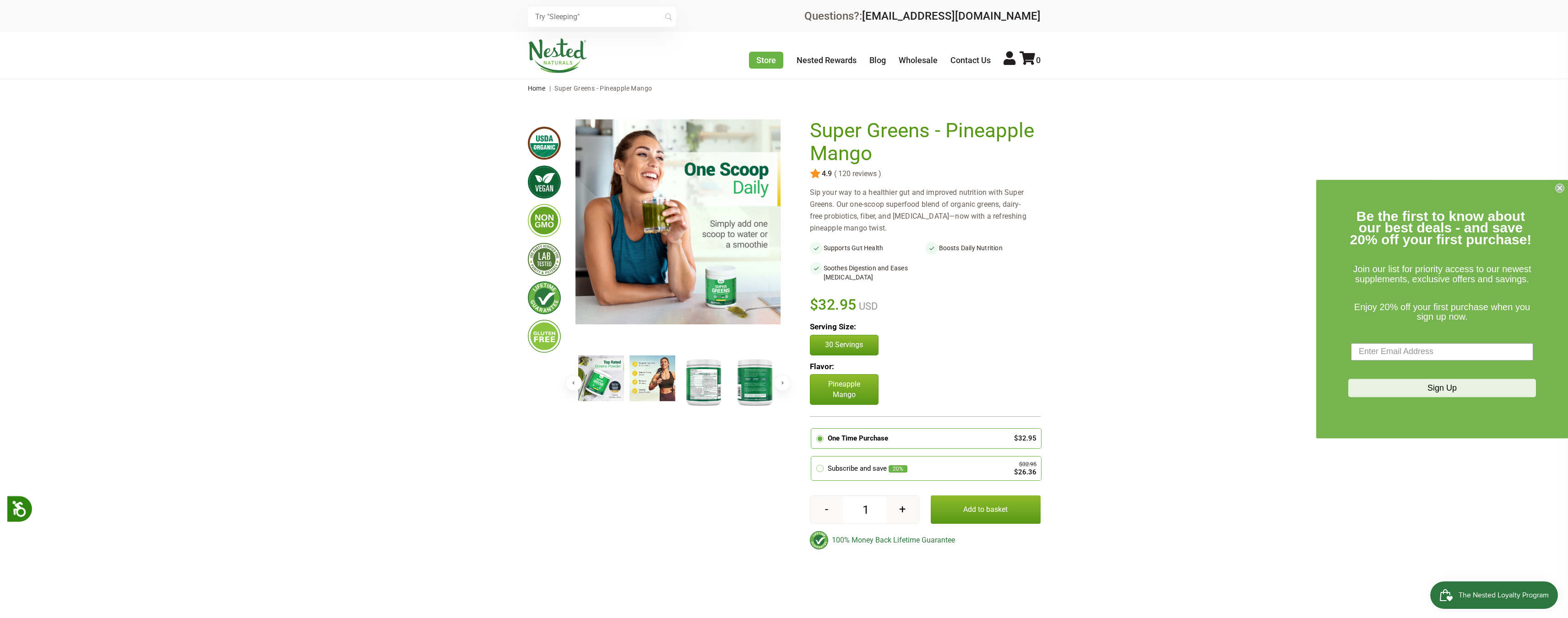
click at [571, 59] on img at bounding box center [558, 55] width 60 height 35
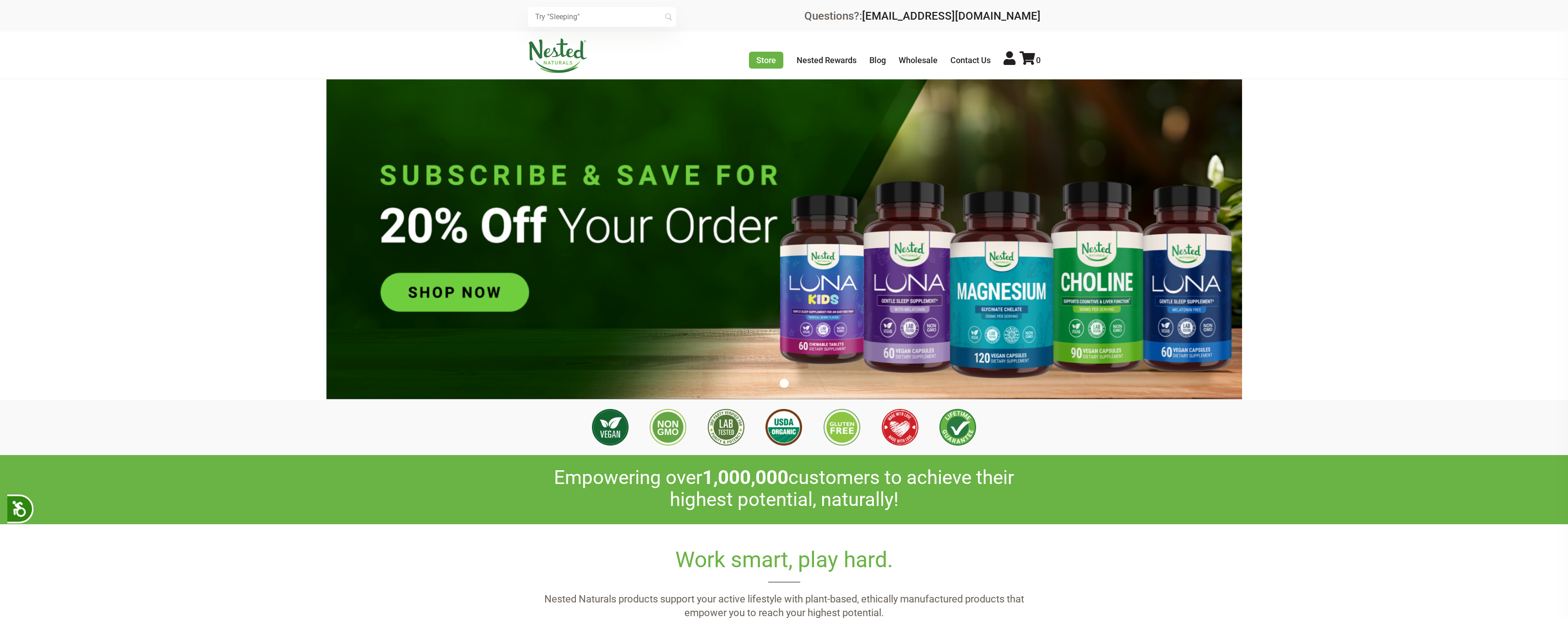
click at [793, 381] on ul "1" at bounding box center [784, 383] width 1568 height 11
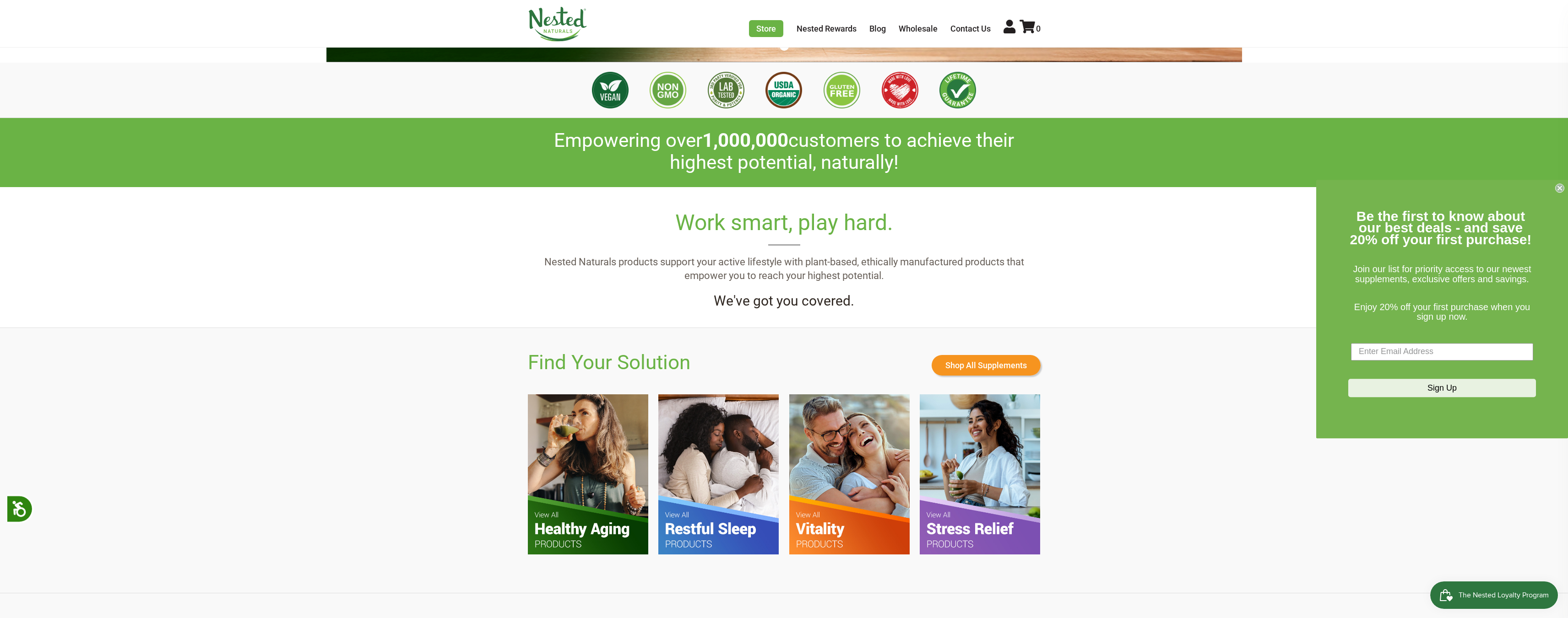
scroll to position [0, 2734]
